Goal: Task Accomplishment & Management: Use online tool/utility

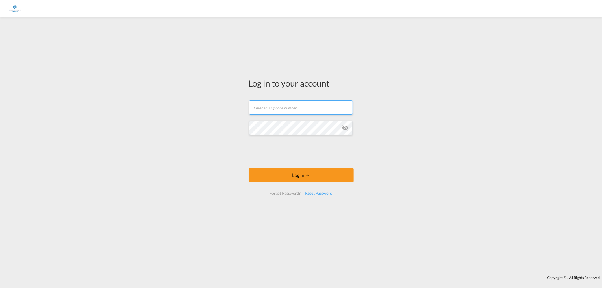
click at [291, 107] on input "text" at bounding box center [301, 108] width 104 height 14
type input "[EMAIL_ADDRESS][DOMAIN_NAME]"
click at [343, 128] on md-icon "icon-eye-off" at bounding box center [345, 128] width 7 height 7
click at [300, 175] on button "Log In" at bounding box center [301, 175] width 105 height 14
